Goal: Information Seeking & Learning: Check status

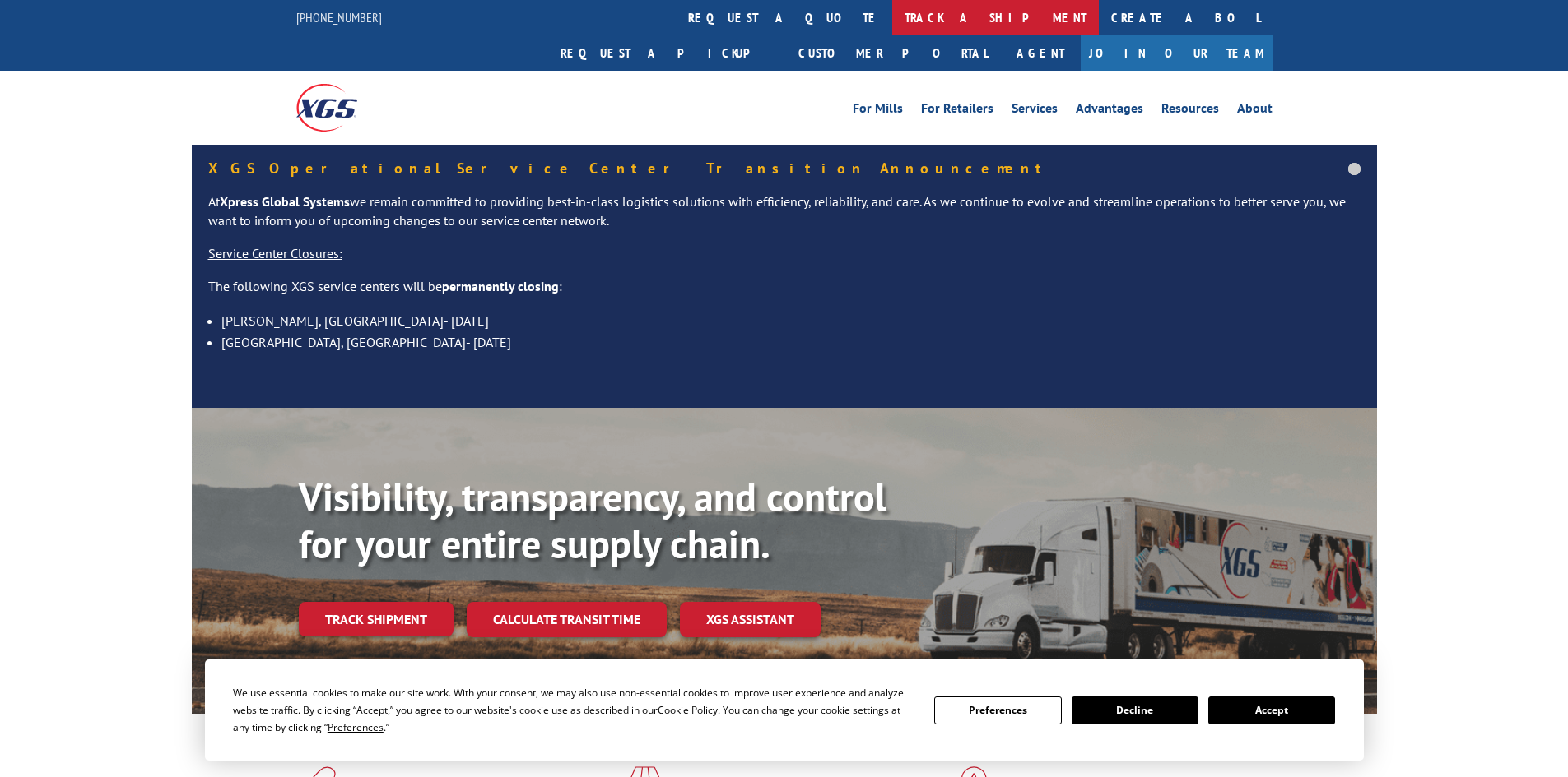
click at [892, 16] on link "track a shipment" at bounding box center [995, 17] width 207 height 35
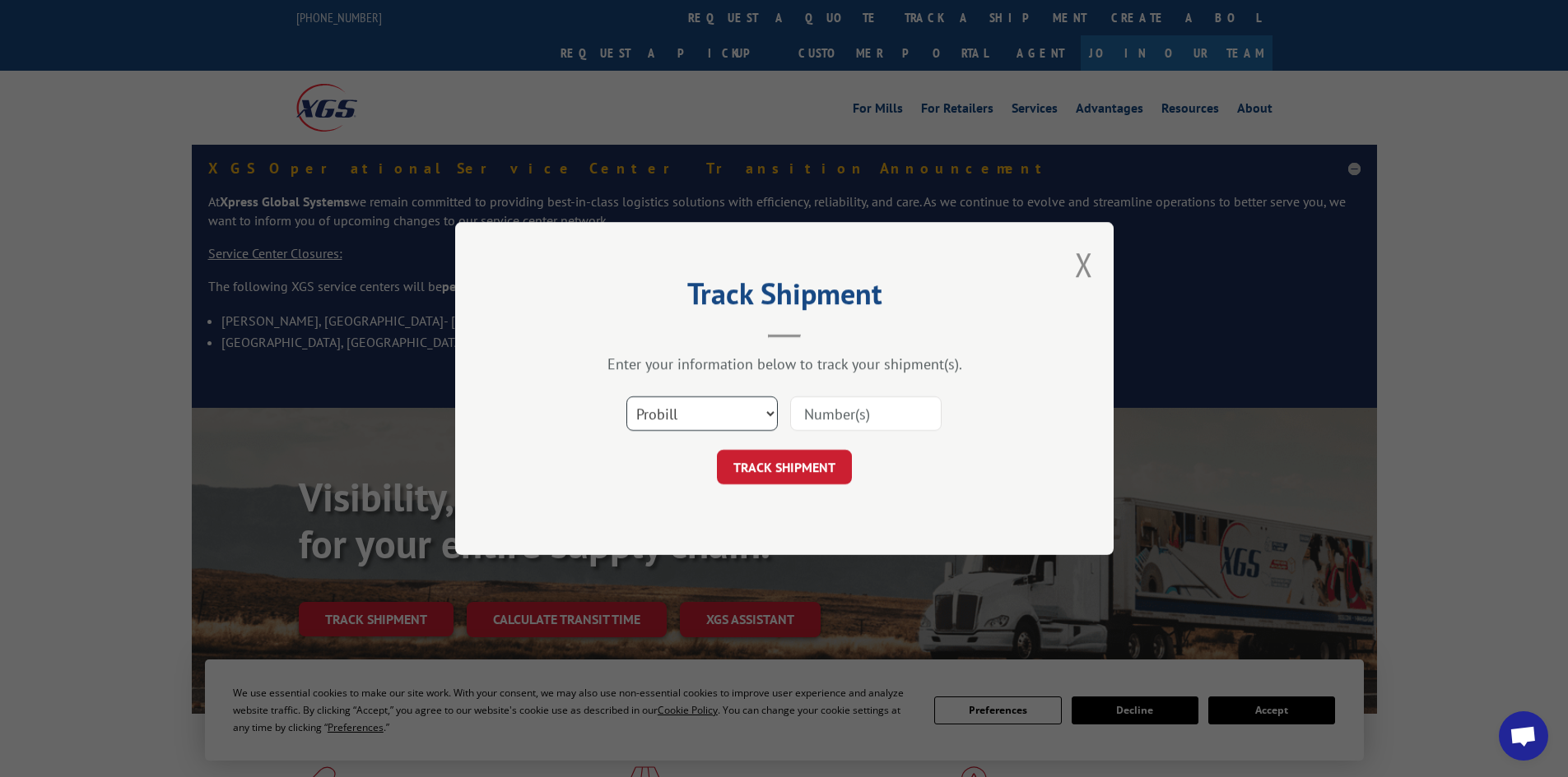
click at [692, 414] on select "Select category... Probill BOL PO" at bounding box center [702, 414] width 152 height 34
select select "bol"
click at [627, 397] on select "Select category... Probill BOL PO" at bounding box center [702, 414] width 152 height 34
click at [801, 417] on input at bounding box center [865, 414] width 152 height 34
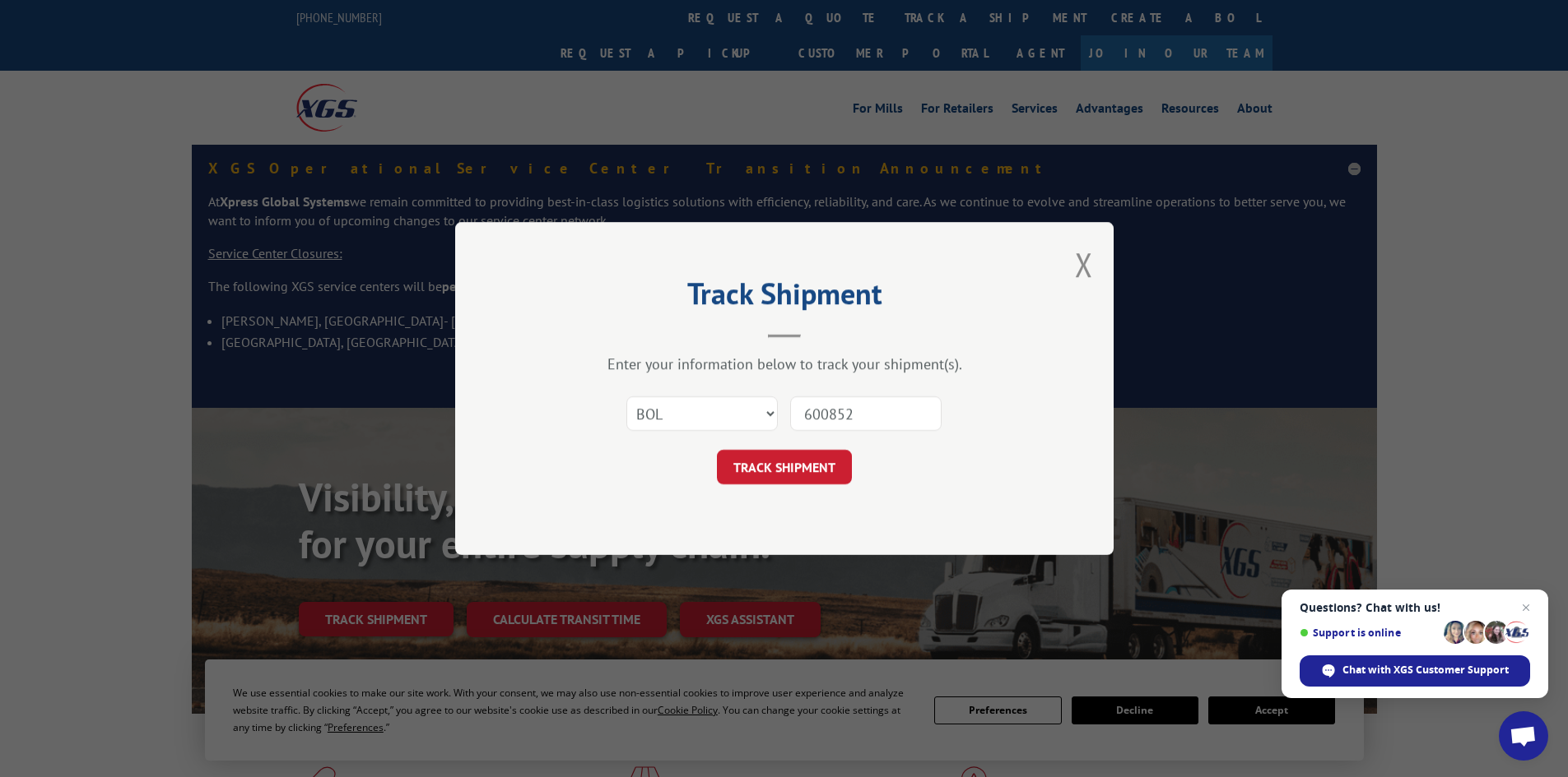
type input "6008525"
click button "TRACK SHIPMENT" at bounding box center [783, 467] width 134 height 34
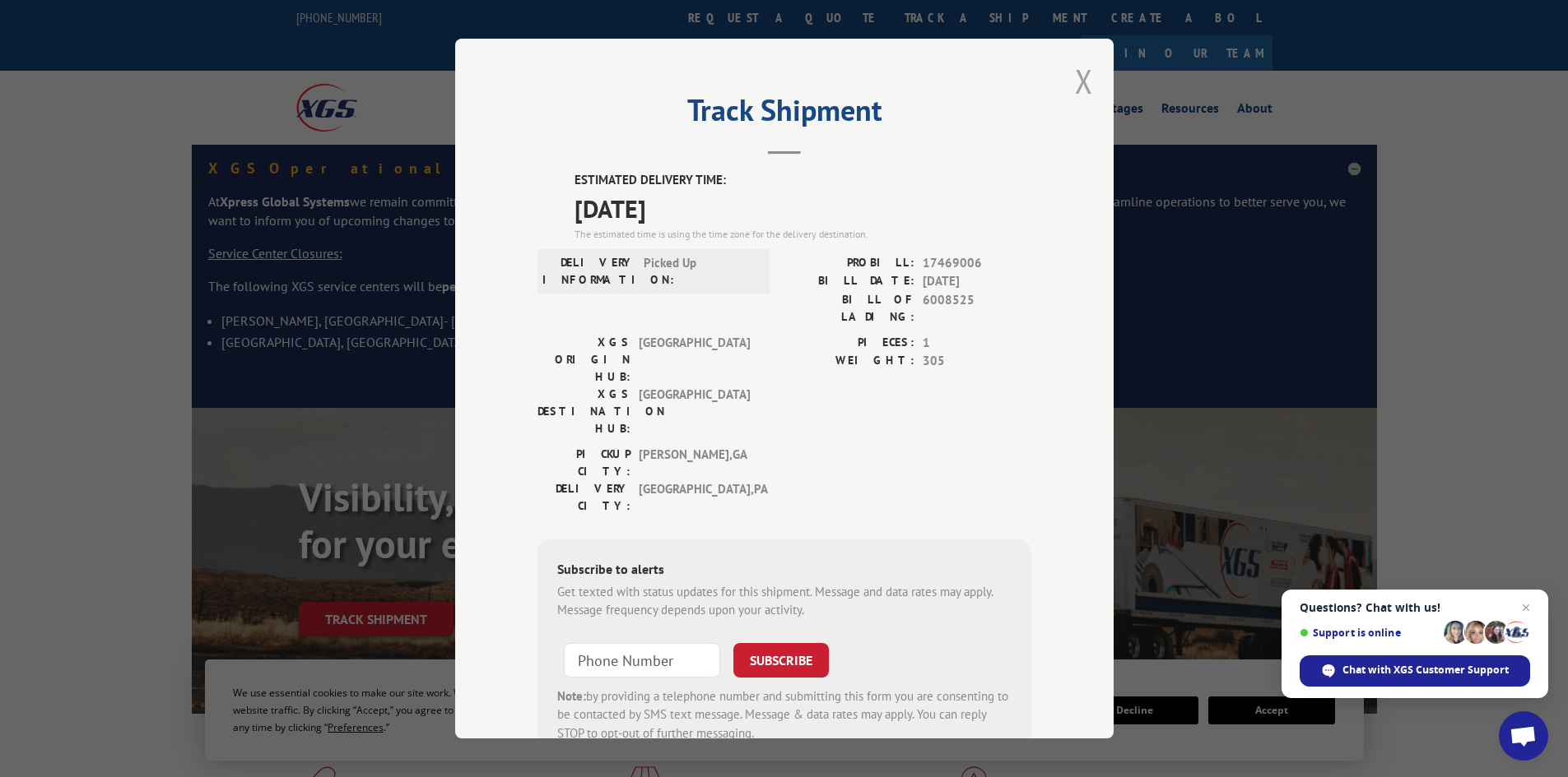
click at [1075, 87] on button "Close modal" at bounding box center [1083, 81] width 18 height 44
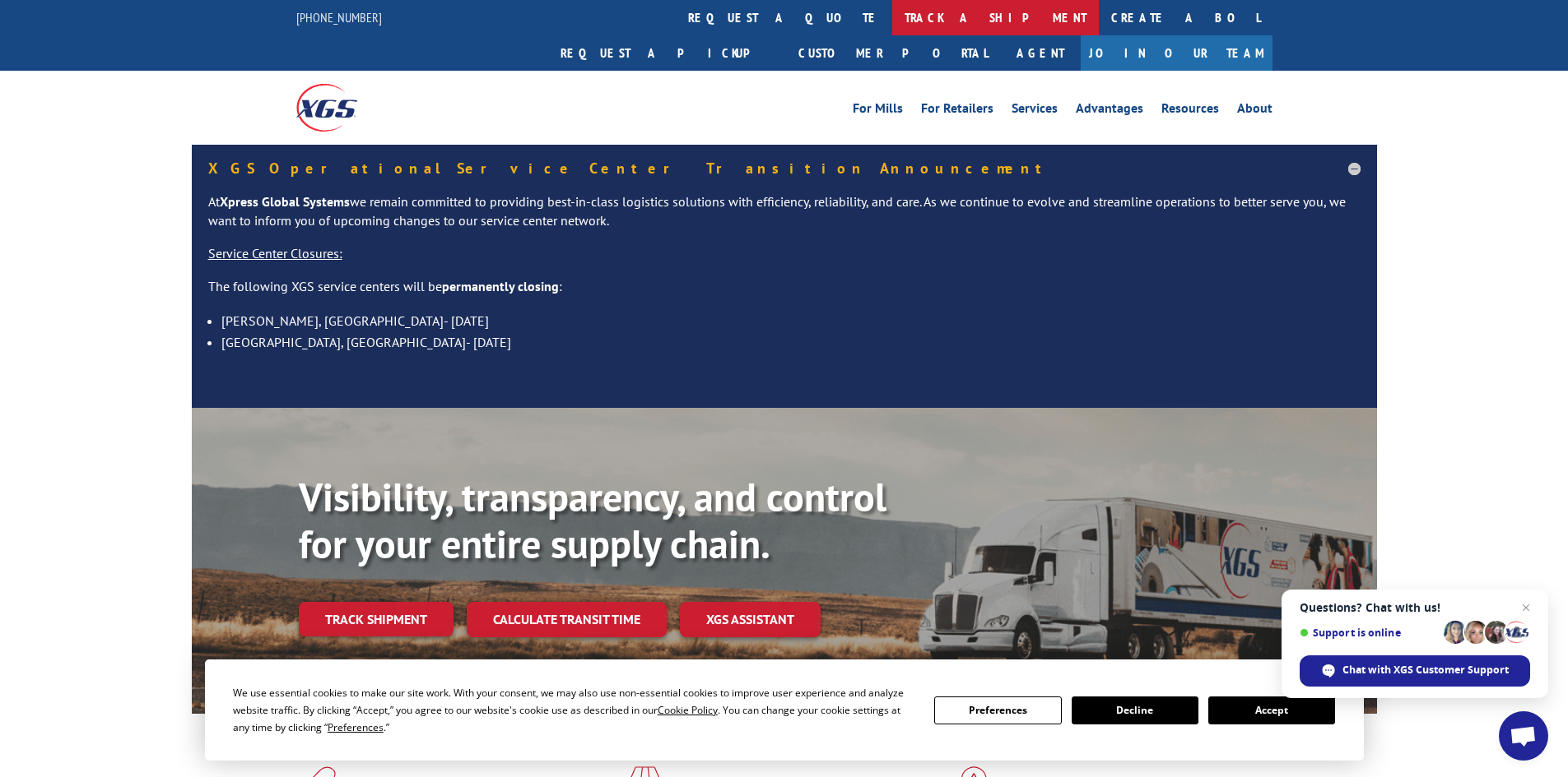
click at [892, 13] on link "track a shipment" at bounding box center [995, 17] width 207 height 35
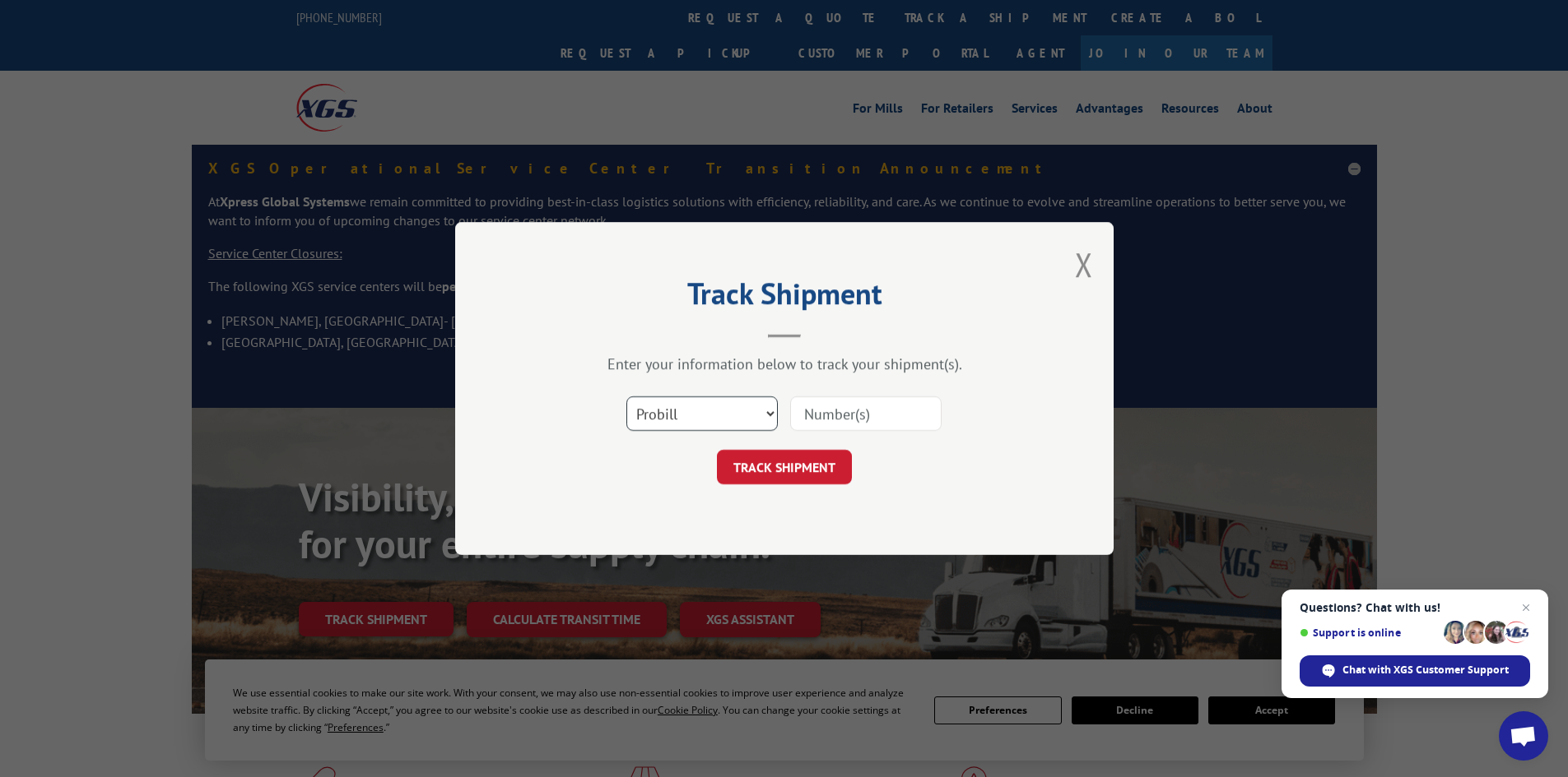
click at [696, 424] on select "Select category... Probill BOL PO" at bounding box center [702, 414] width 152 height 34
select select "bol"
click at [627, 397] on select "Select category... Probill BOL PO" at bounding box center [702, 414] width 152 height 34
click at [865, 402] on input at bounding box center [865, 414] width 152 height 34
type input "6008355"
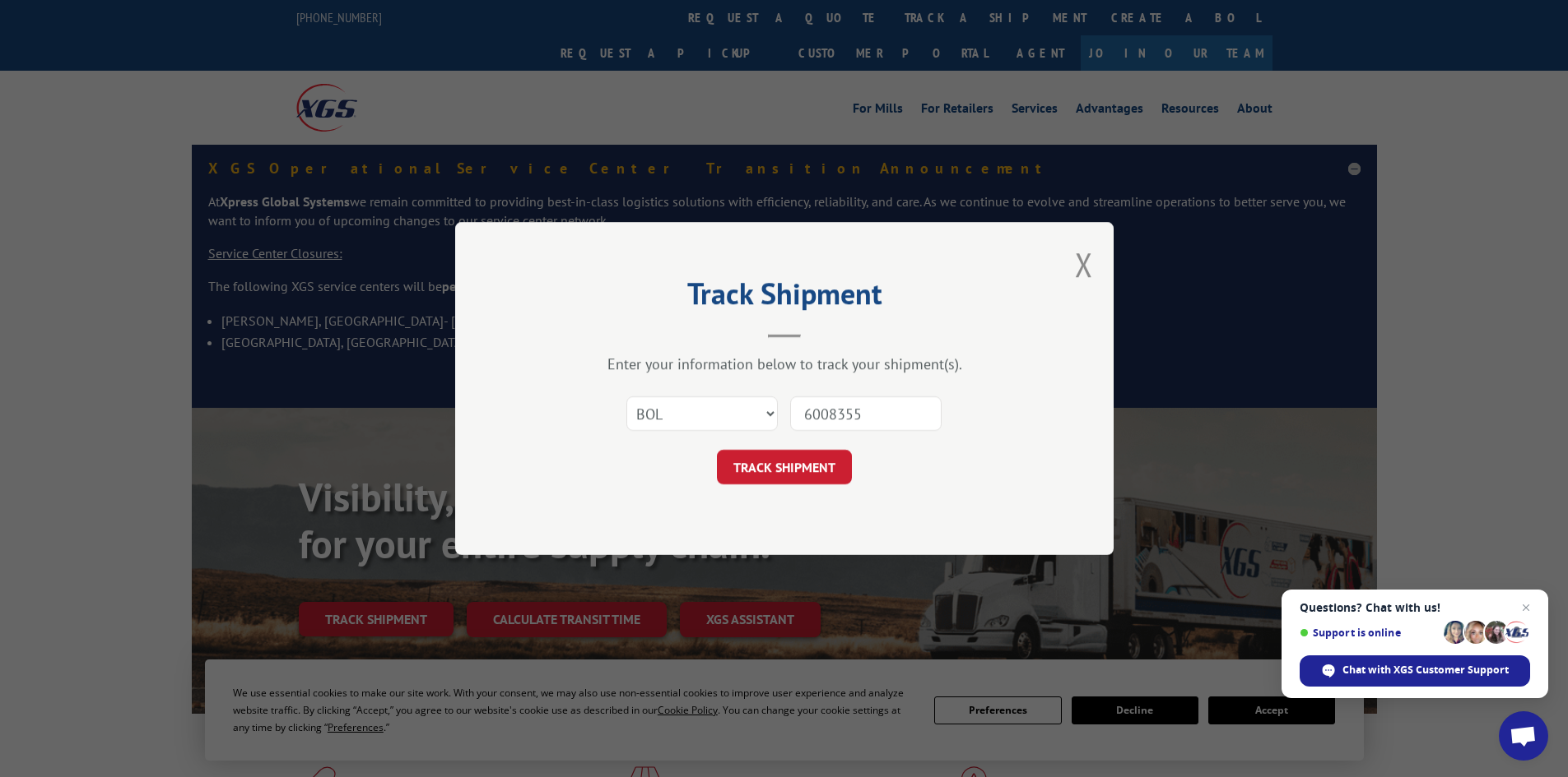
click button "TRACK SHIPMENT" at bounding box center [783, 467] width 134 height 34
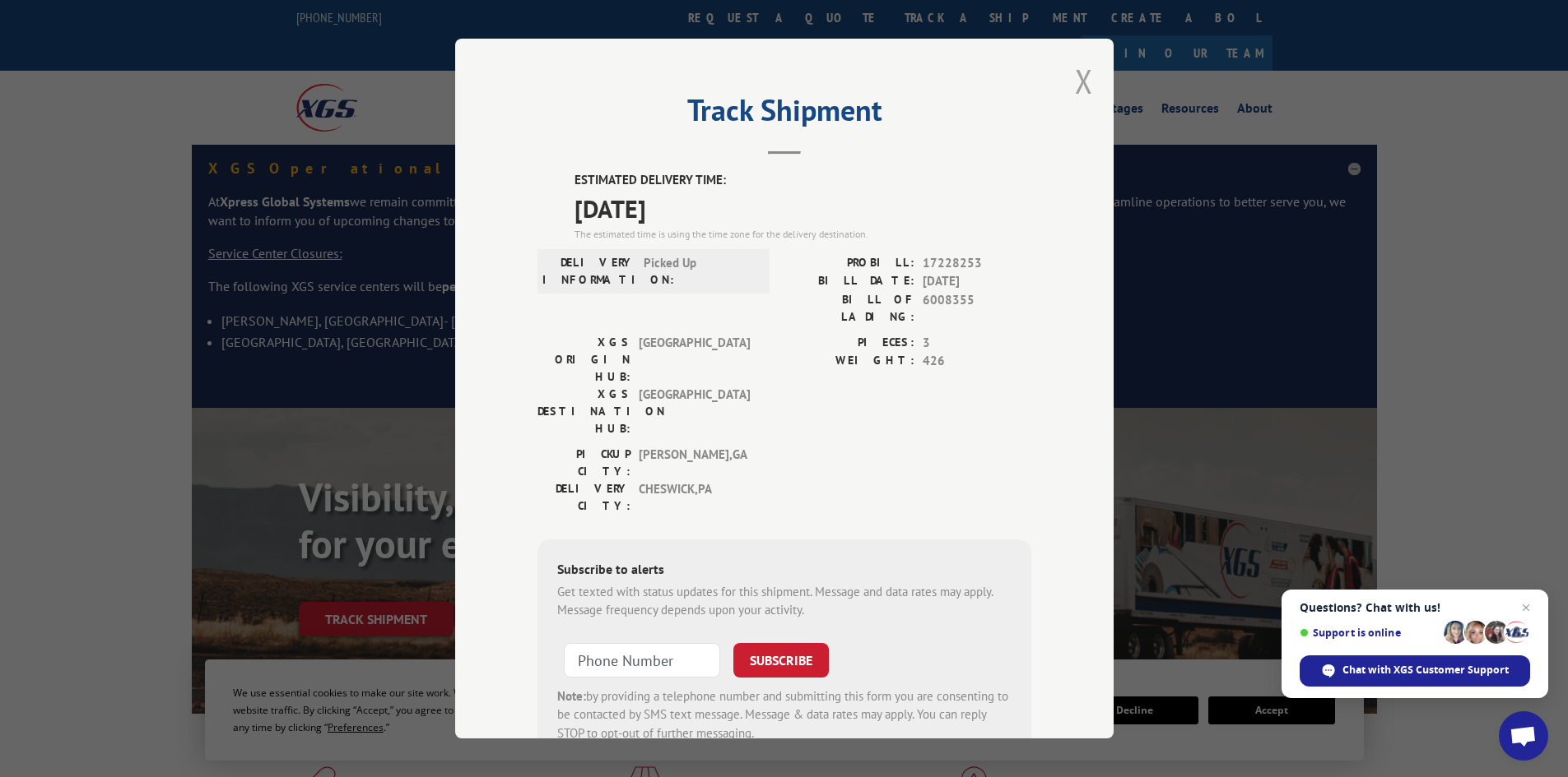
click at [1075, 82] on button "Close modal" at bounding box center [1083, 81] width 18 height 44
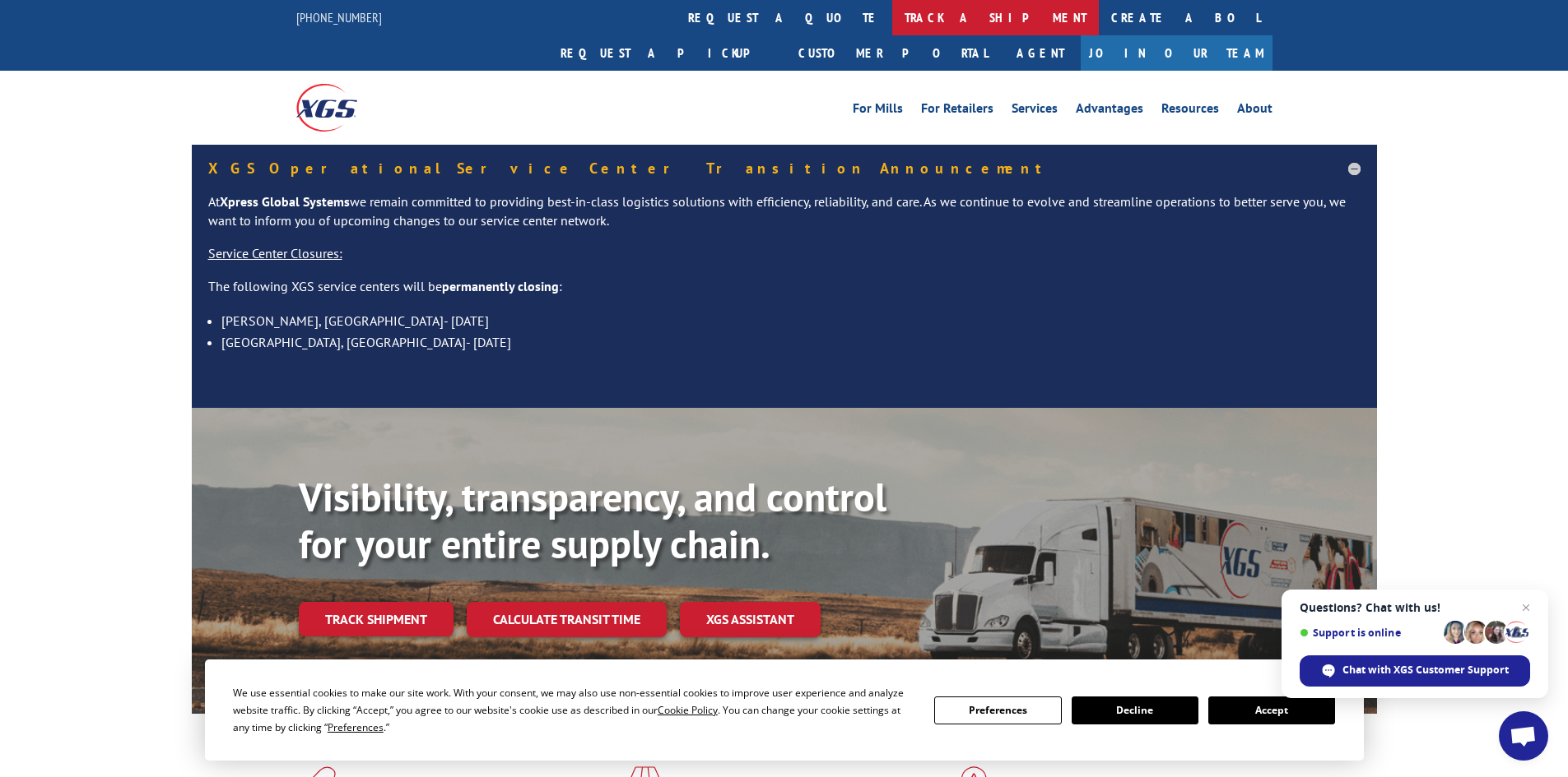
click at [892, 20] on link "track a shipment" at bounding box center [995, 17] width 207 height 35
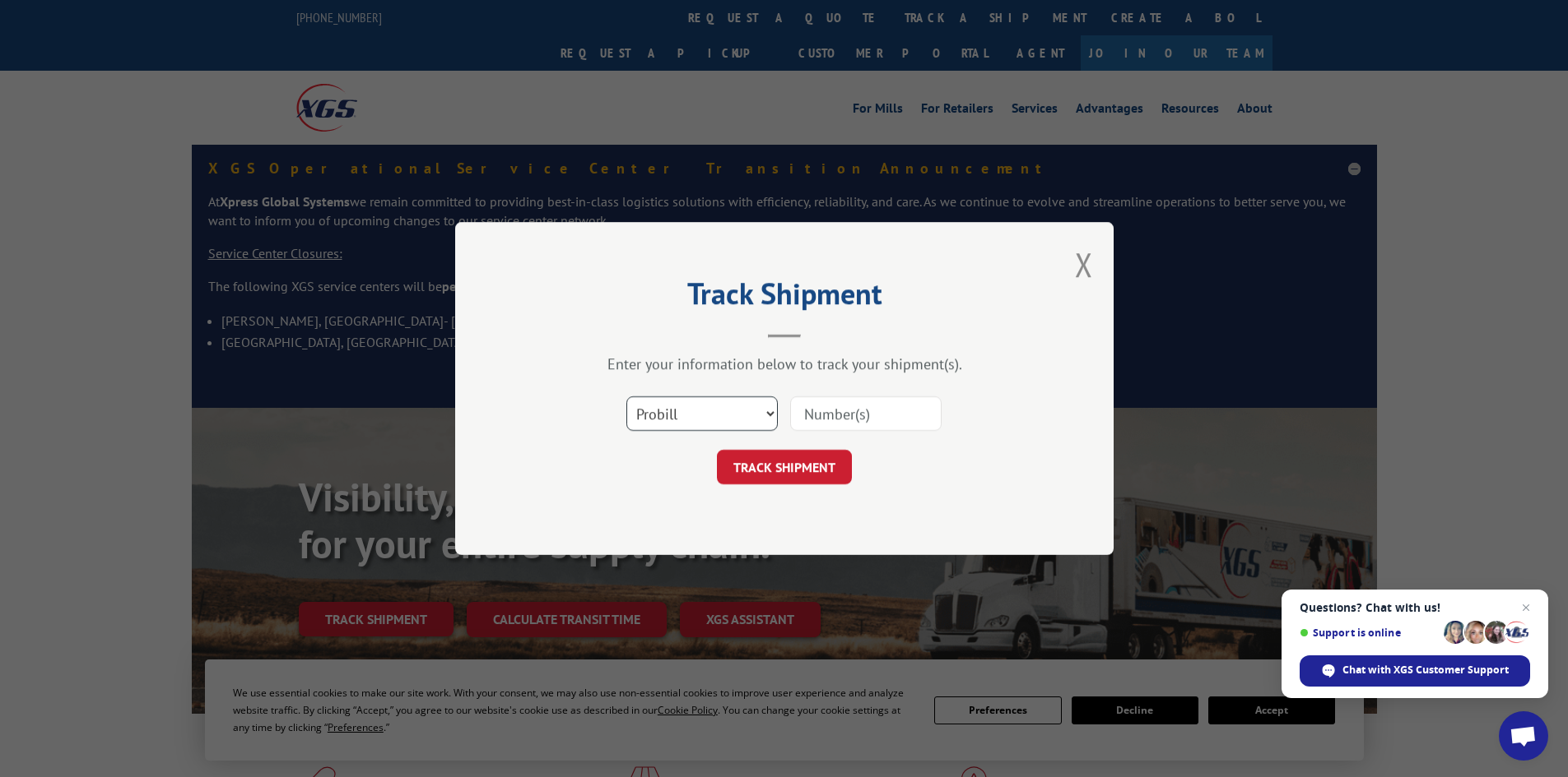
click at [705, 431] on select "Select category... Probill BOL PO" at bounding box center [702, 414] width 152 height 34
select select "bol"
click at [627, 397] on select "Select category... Probill BOL PO" at bounding box center [702, 414] width 152 height 34
click at [908, 448] on form "Select category... Probill BOL PO TRACK SHIPMENT" at bounding box center [784, 435] width 494 height 98
click at [883, 415] on input at bounding box center [865, 414] width 152 height 34
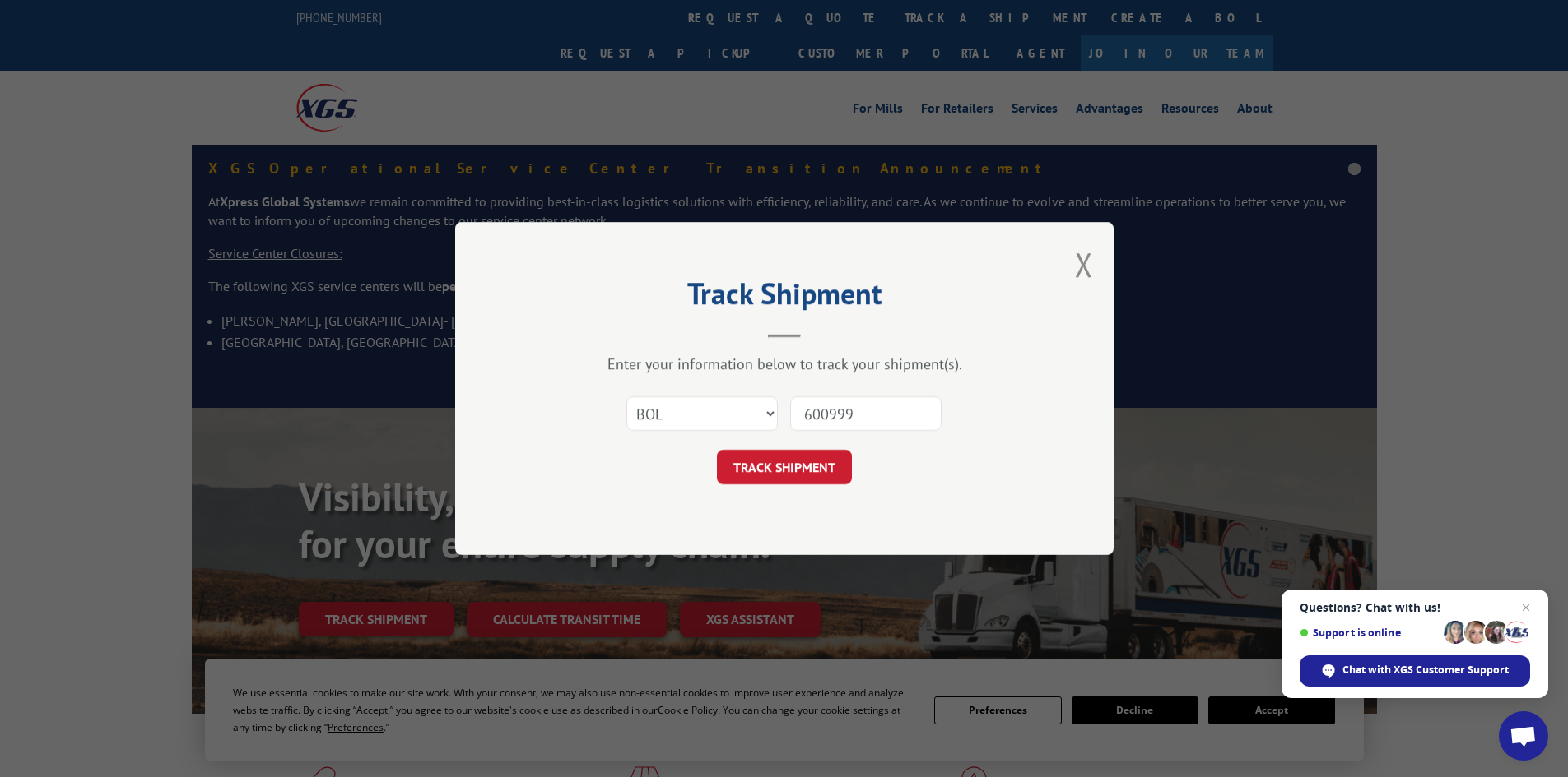
type input "6009994"
click button "TRACK SHIPMENT" at bounding box center [783, 467] width 134 height 34
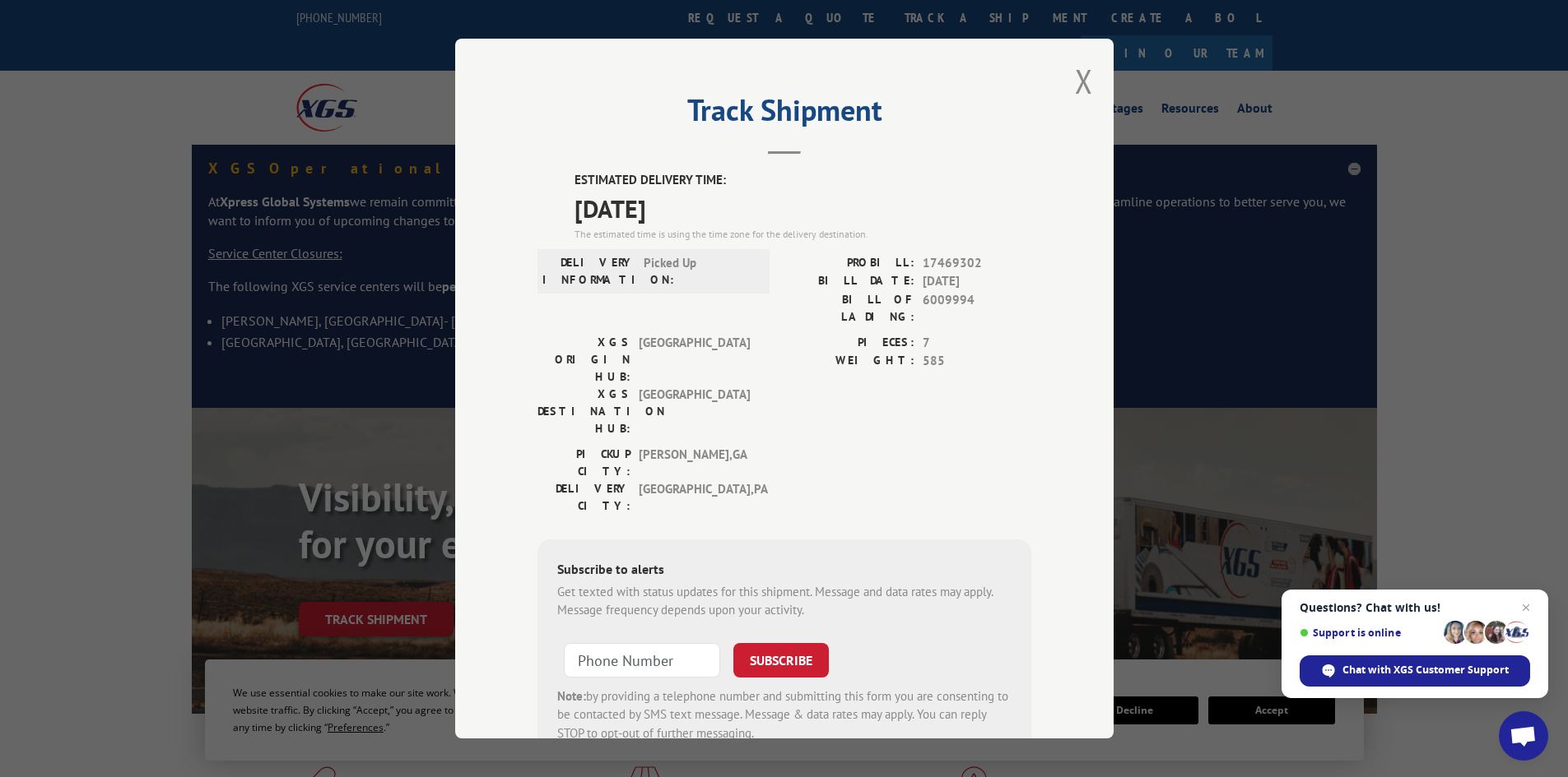
click at [1088, 74] on div "Track Shipment ESTIMATED DELIVERY TIME: [DATE] The estimated time is using the …" at bounding box center [784, 389] width 658 height 700
click at [1079, 75] on button "Close modal" at bounding box center [1083, 81] width 18 height 44
